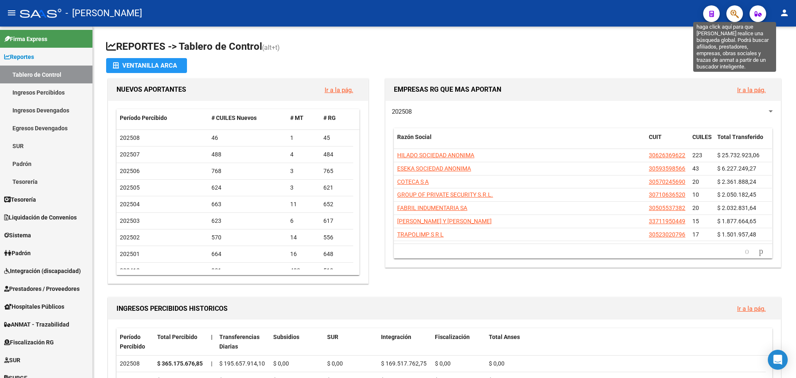
click at [731, 15] on icon "button" at bounding box center [735, 14] width 8 height 10
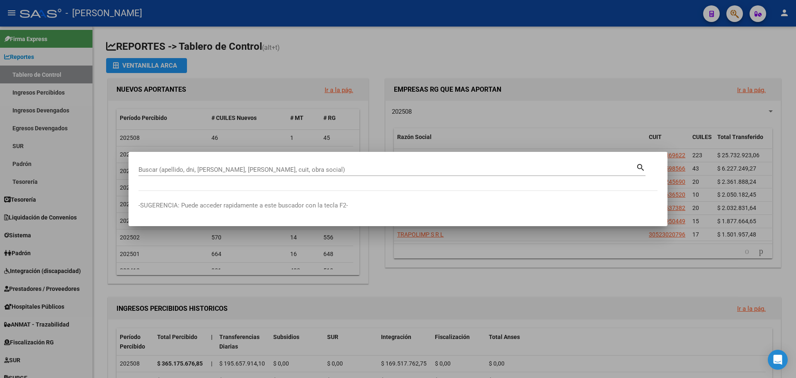
drag, startPoint x: 280, startPoint y: 173, endPoint x: 280, endPoint y: 168, distance: 5.0
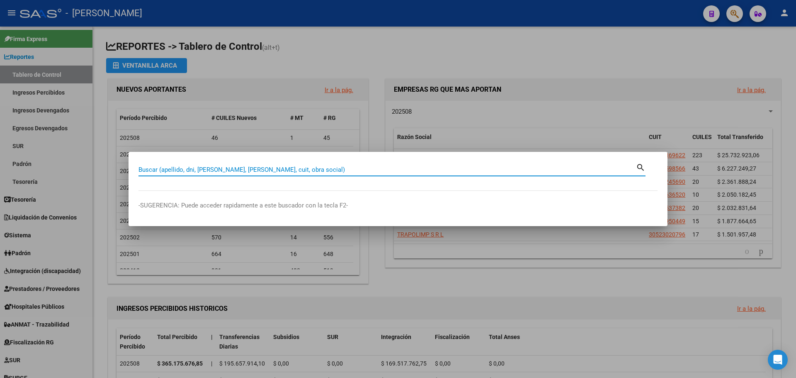
paste input "20257709109"
type input "20257709109"
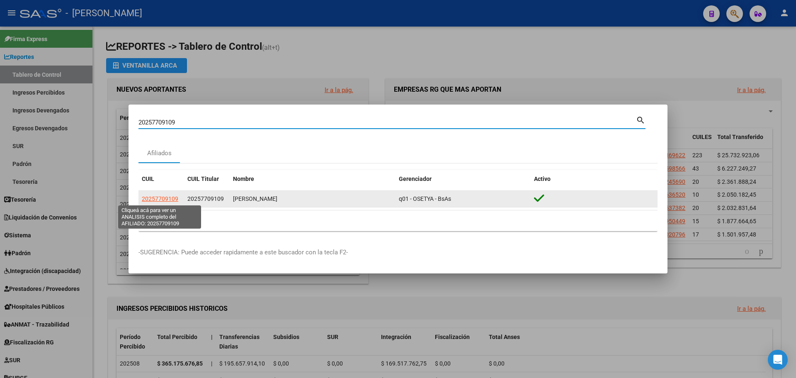
click at [161, 199] on span "20257709109" at bounding box center [160, 198] width 37 height 7
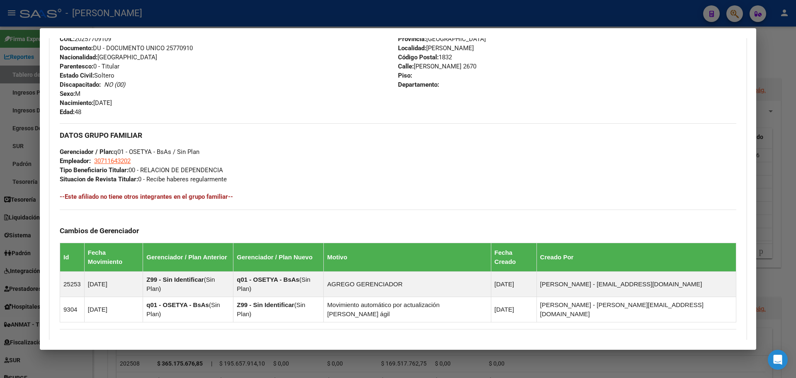
scroll to position [397, 0]
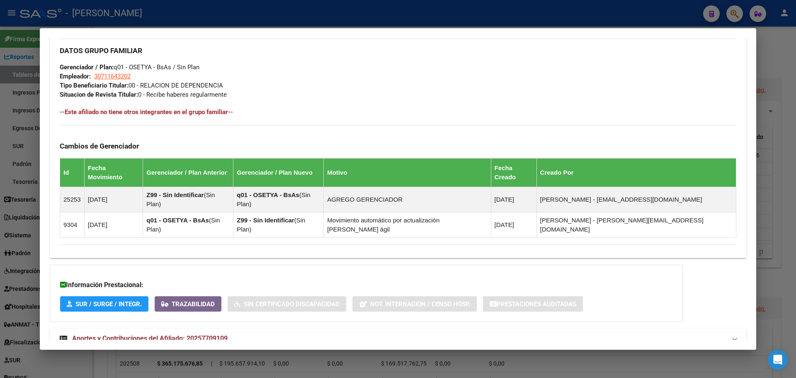
click at [147, 334] on span "Aportes y Contribuciones del Afiliado: 20257709109" at bounding box center [150, 338] width 156 height 8
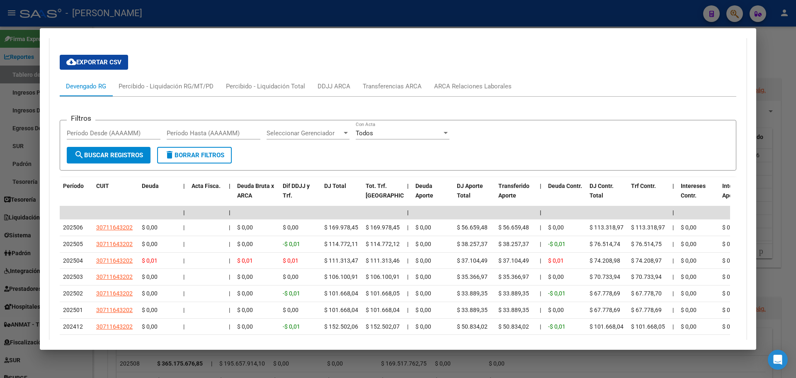
scroll to position [729, 0]
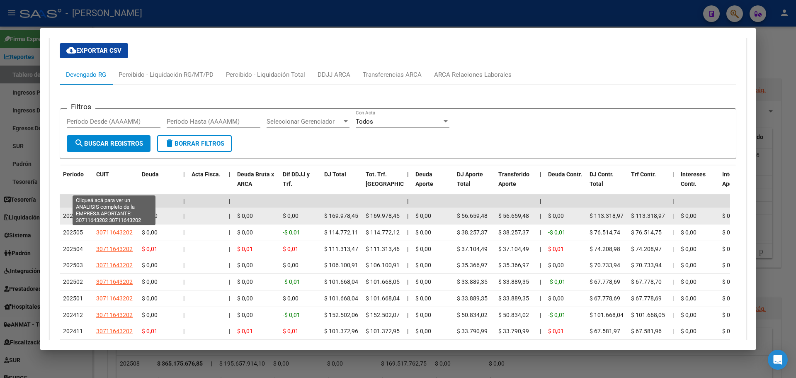
click at [115, 212] on span "30711643202" at bounding box center [114, 215] width 37 height 7
type textarea "30711643202"
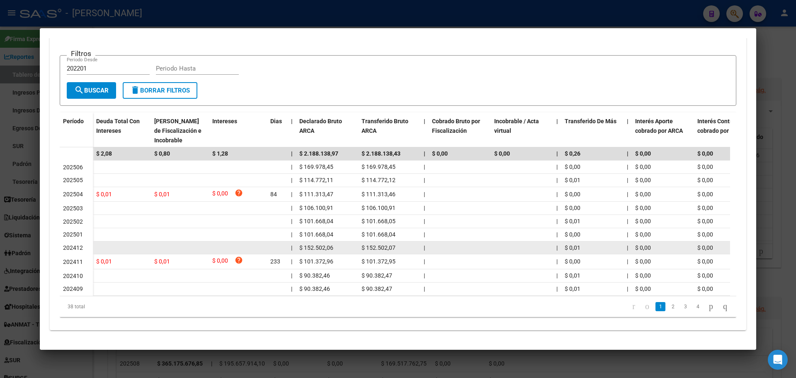
scroll to position [41, 0]
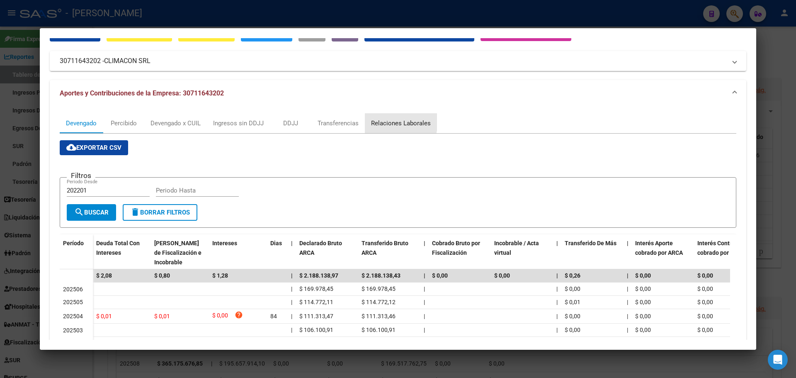
click at [396, 121] on div "Relaciones Laborales" at bounding box center [401, 123] width 60 height 9
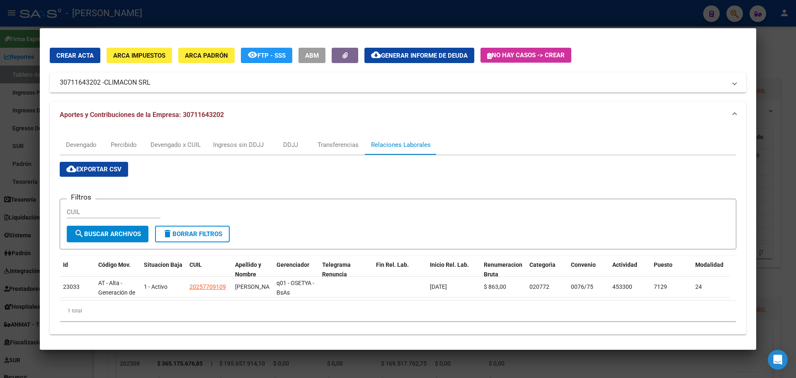
scroll to position [30, 0]
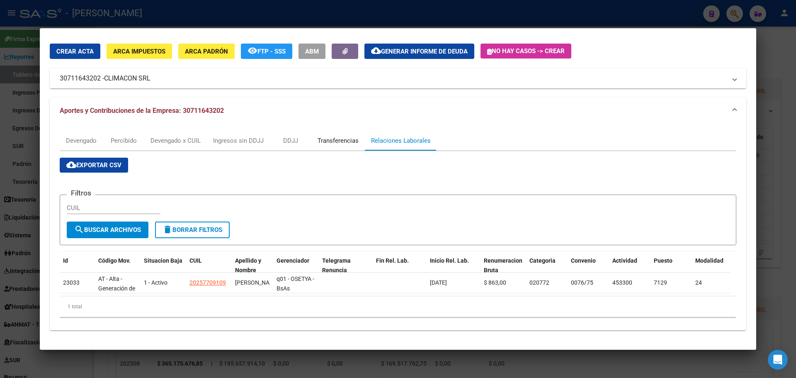
click at [338, 136] on div "Transferencias" at bounding box center [338, 140] width 41 height 9
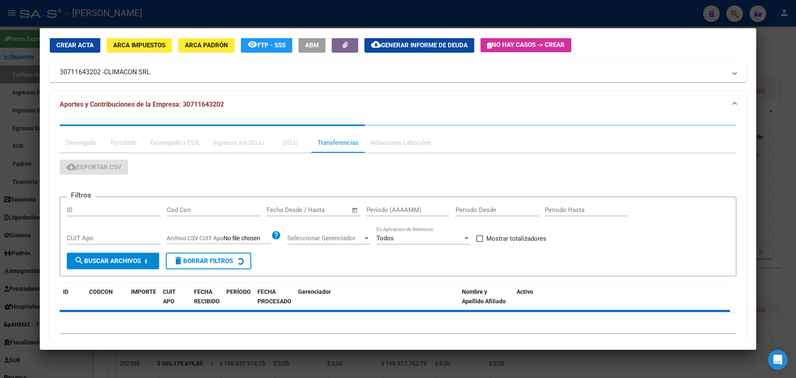
scroll to position [0, 0]
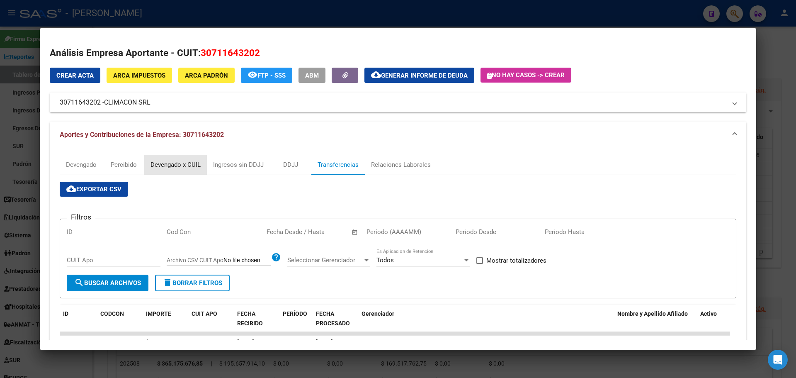
click at [183, 168] on div "Devengado x CUIL" at bounding box center [176, 164] width 50 height 9
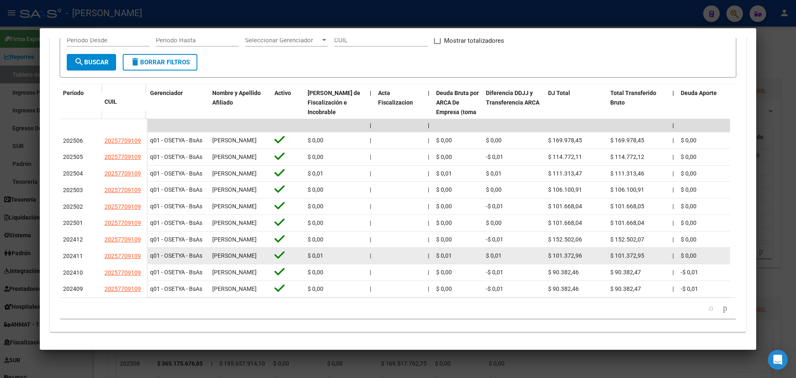
scroll to position [203, 0]
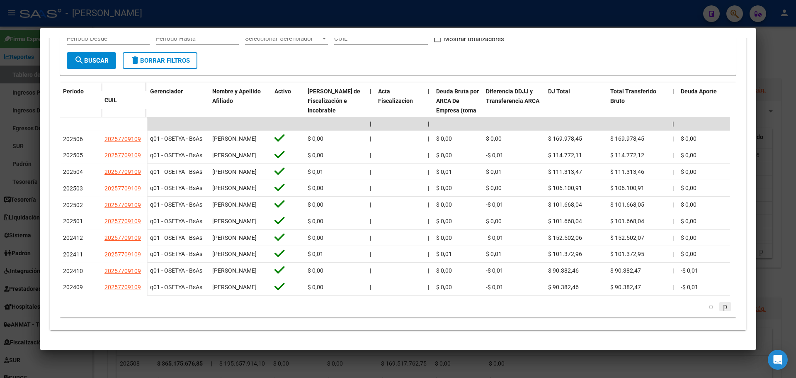
click at [722, 309] on icon "go to next page" at bounding box center [725, 306] width 7 height 10
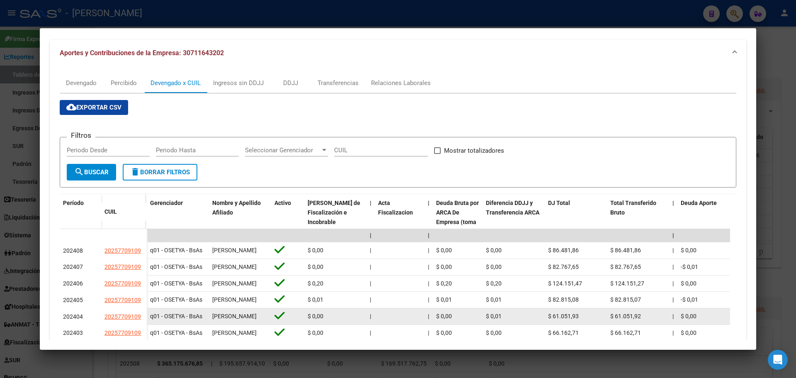
scroll to position [0, 0]
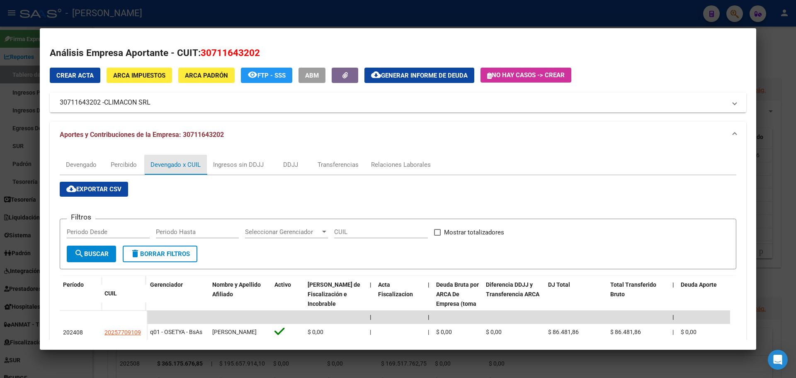
click at [176, 166] on div "Devengado x CUIL" at bounding box center [176, 164] width 50 height 9
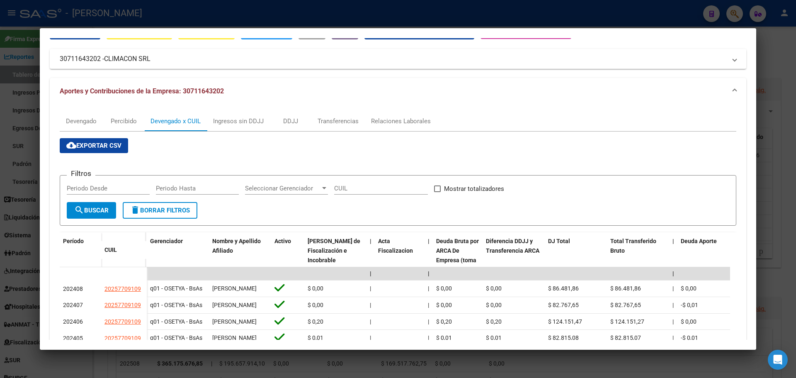
scroll to position [37, 0]
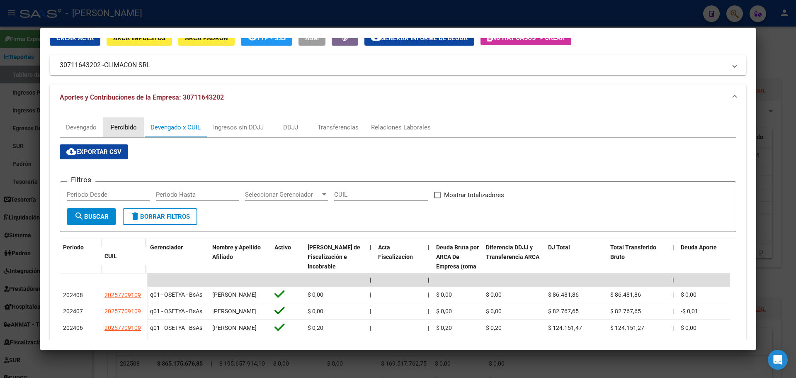
click at [123, 129] on div "Percibido" at bounding box center [124, 127] width 26 height 9
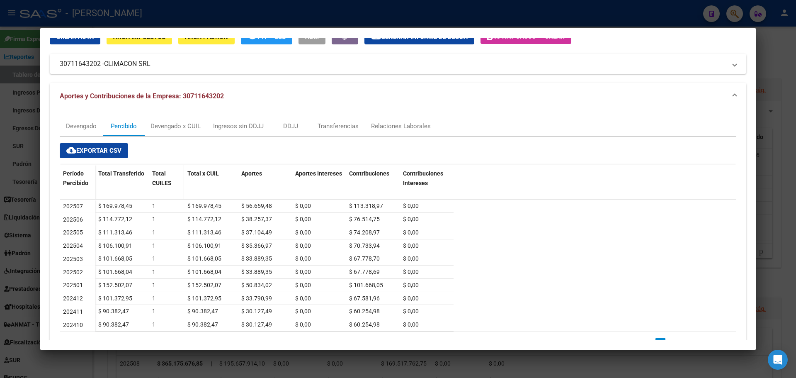
scroll to position [74, 0]
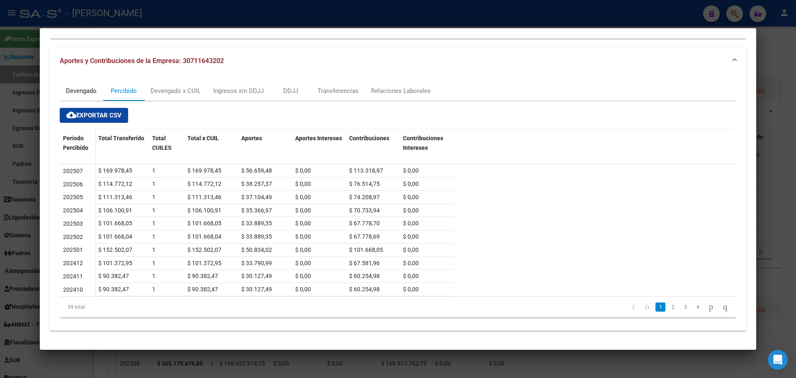
click at [79, 93] on div "Devengado" at bounding box center [81, 90] width 31 height 9
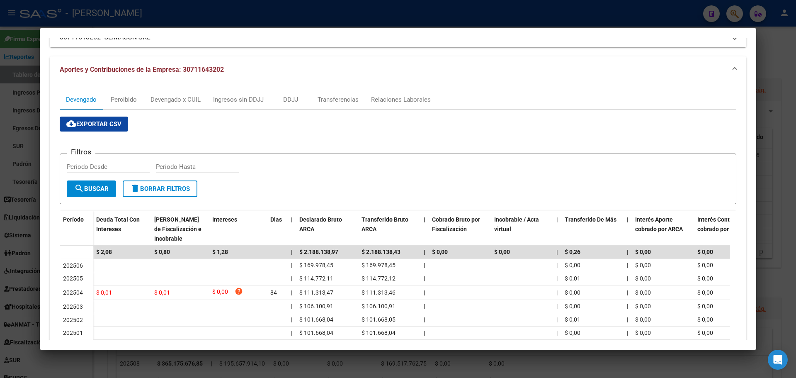
scroll to position [4, 0]
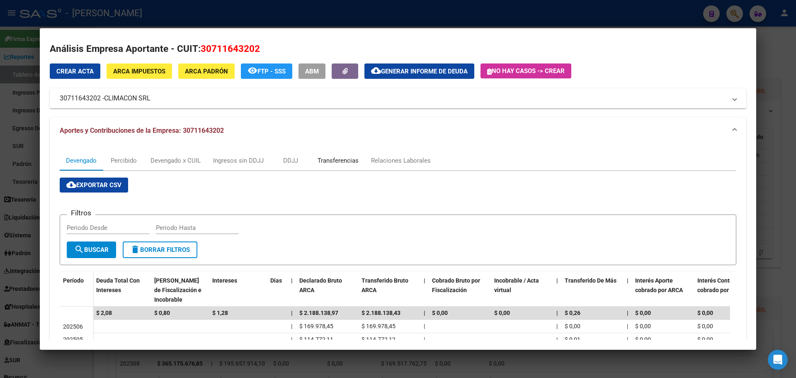
click at [346, 160] on div "Transferencias" at bounding box center [338, 160] width 41 height 9
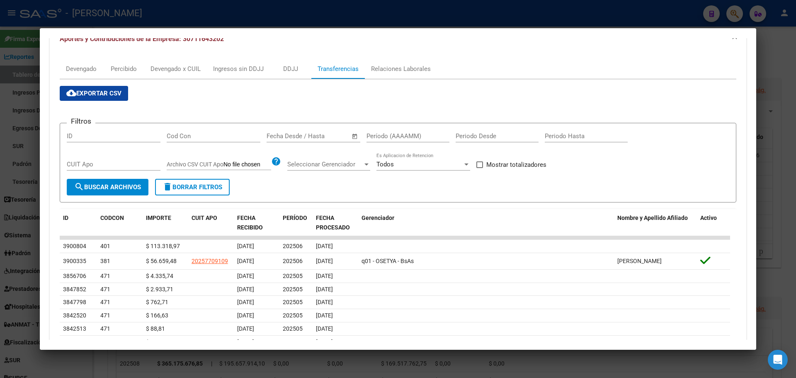
scroll to position [41, 0]
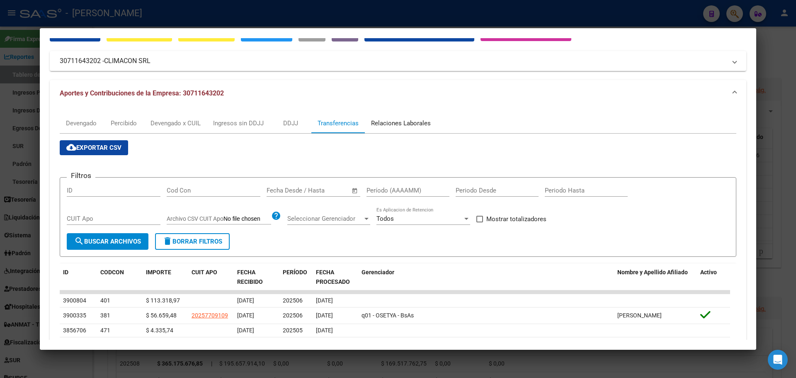
click at [405, 123] on div "Relaciones Laborales" at bounding box center [401, 123] width 60 height 9
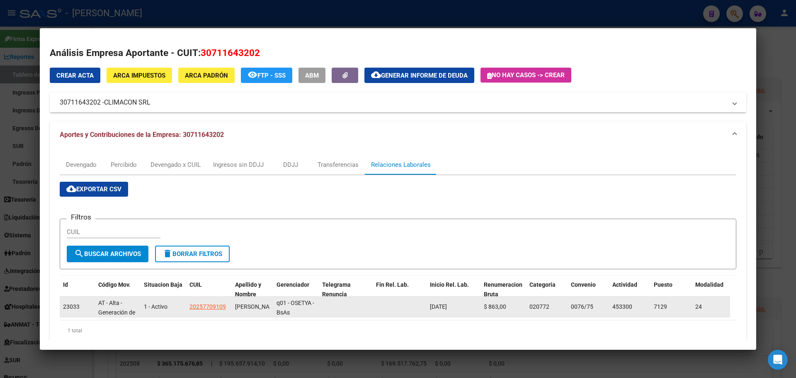
scroll to position [1, 0]
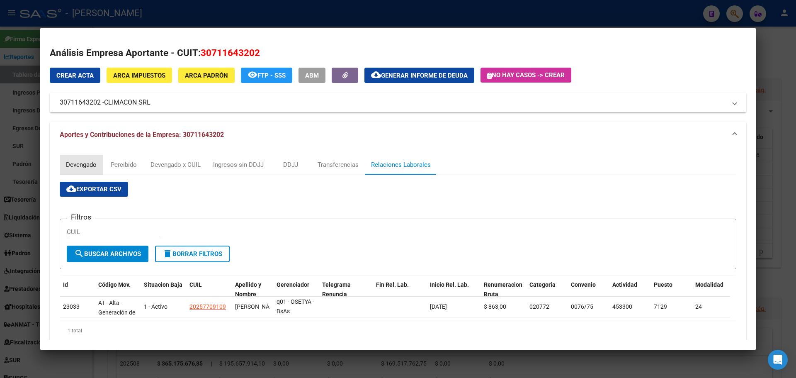
click at [76, 165] on div "Devengado" at bounding box center [81, 164] width 31 height 9
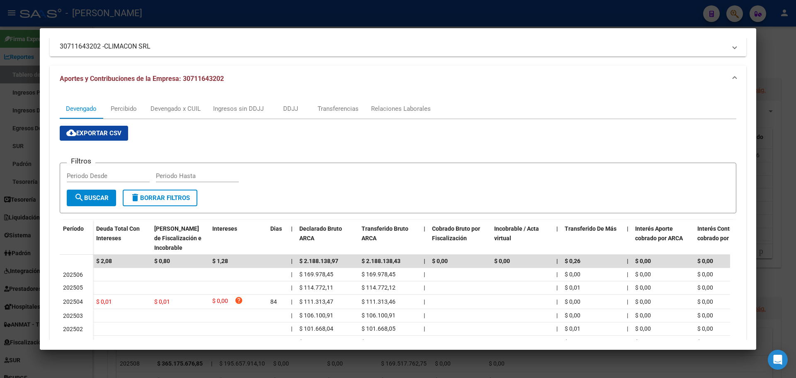
scroll to position [41, 0]
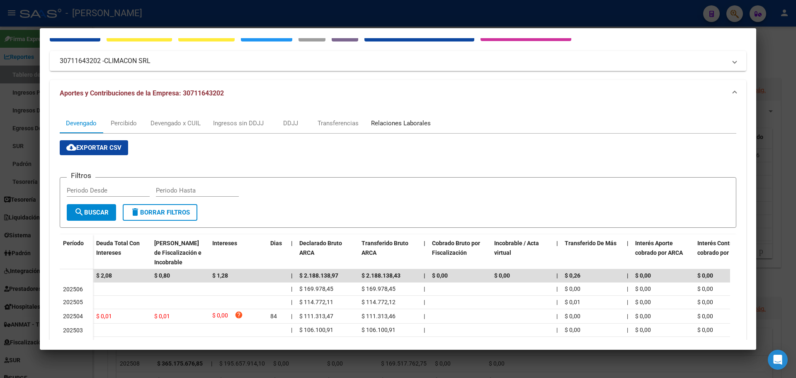
click at [385, 127] on div "Relaciones Laborales" at bounding box center [401, 123] width 60 height 9
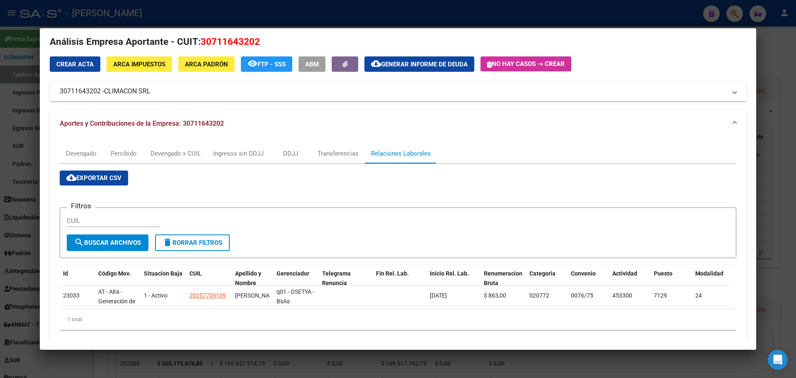
scroll to position [30, 0]
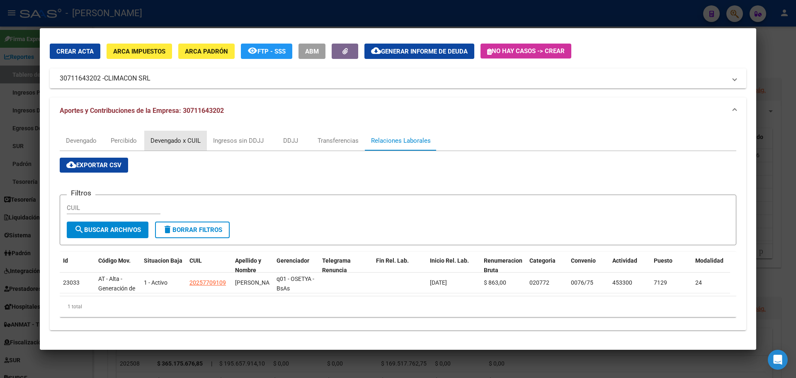
click at [160, 136] on div "Devengado x CUIL" at bounding box center [176, 140] width 50 height 9
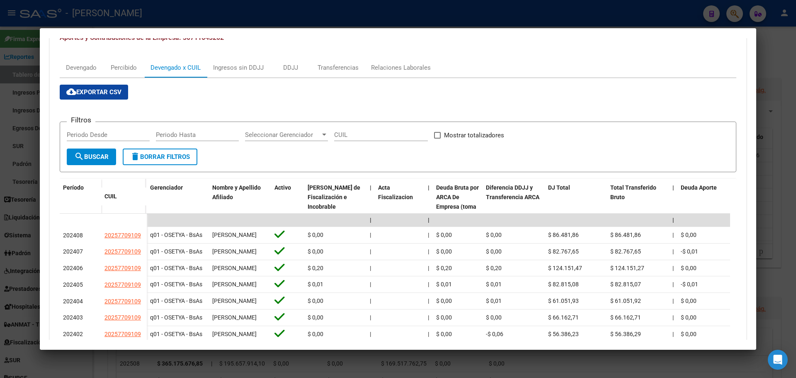
scroll to position [83, 0]
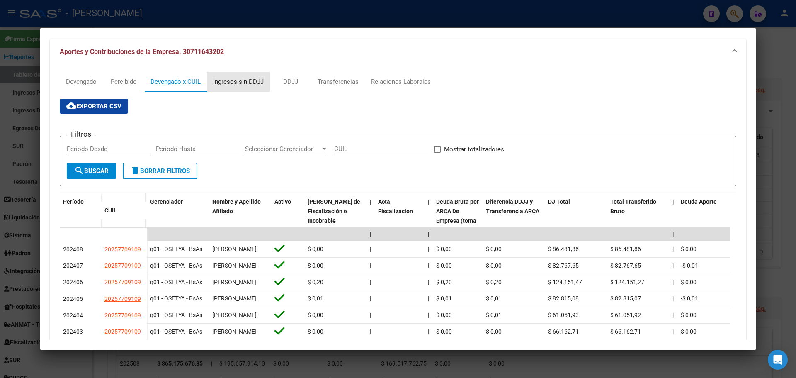
click at [247, 84] on div "Ingresos sin DDJJ" at bounding box center [238, 81] width 51 height 9
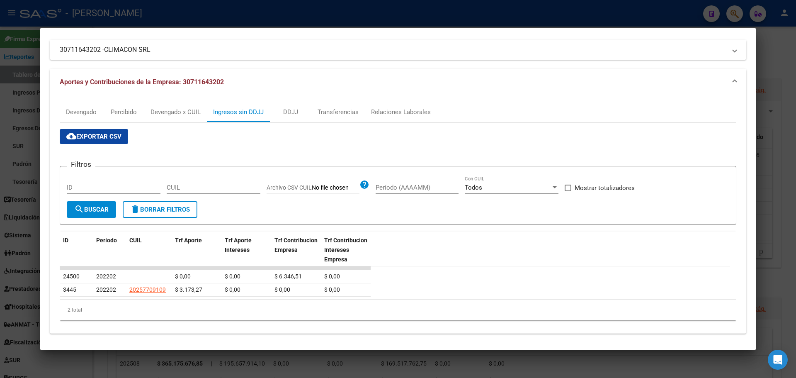
scroll to position [56, 0]
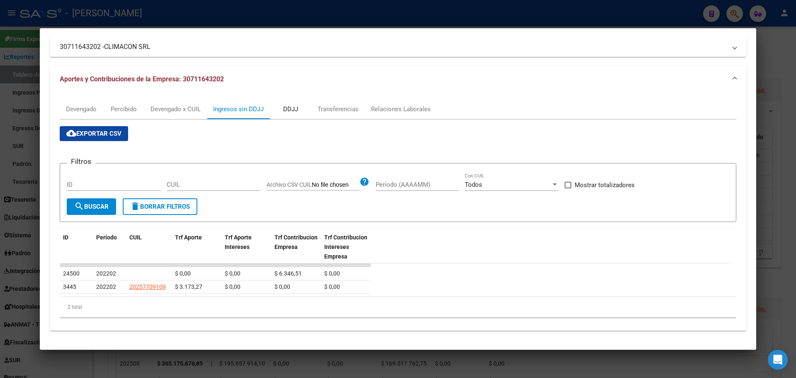
click at [292, 110] on div "DDJJ" at bounding box center [290, 109] width 15 height 9
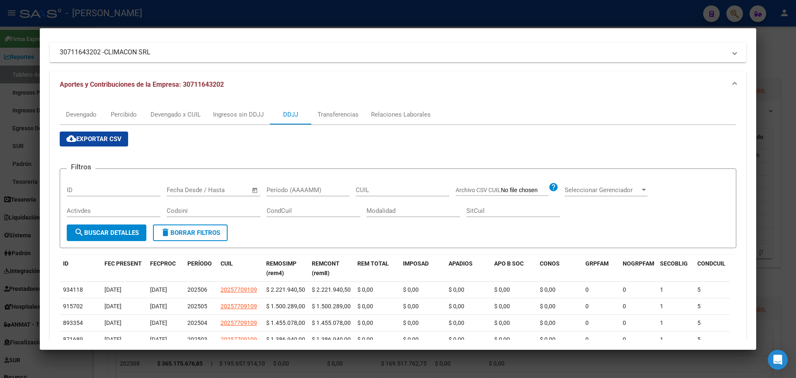
scroll to position [0, 0]
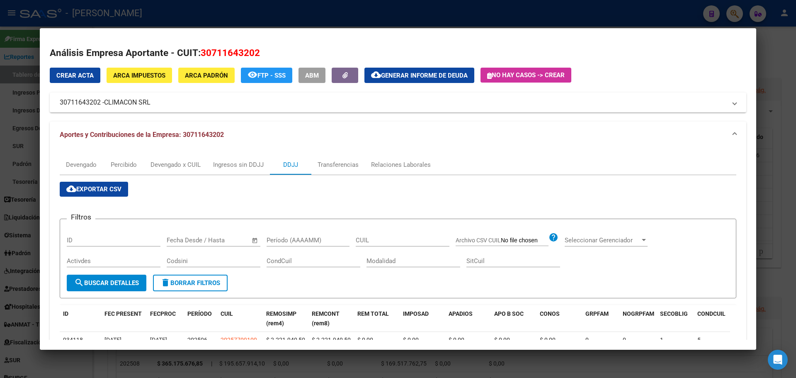
click at [359, 17] on div at bounding box center [398, 189] width 796 height 378
